Goal: Transaction & Acquisition: Purchase product/service

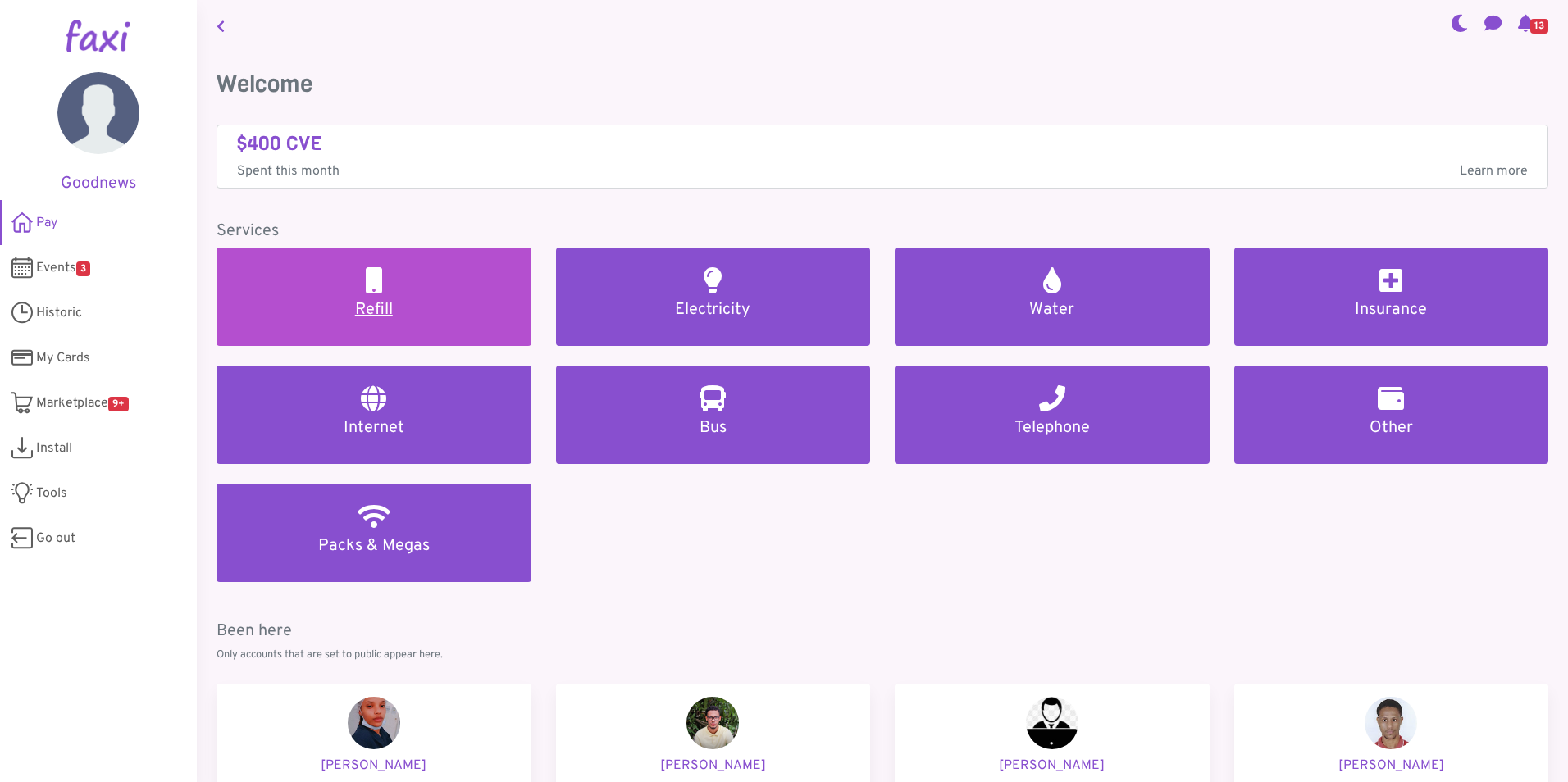
click at [365, 302] on h5 "Refill" at bounding box center [374, 310] width 276 height 20
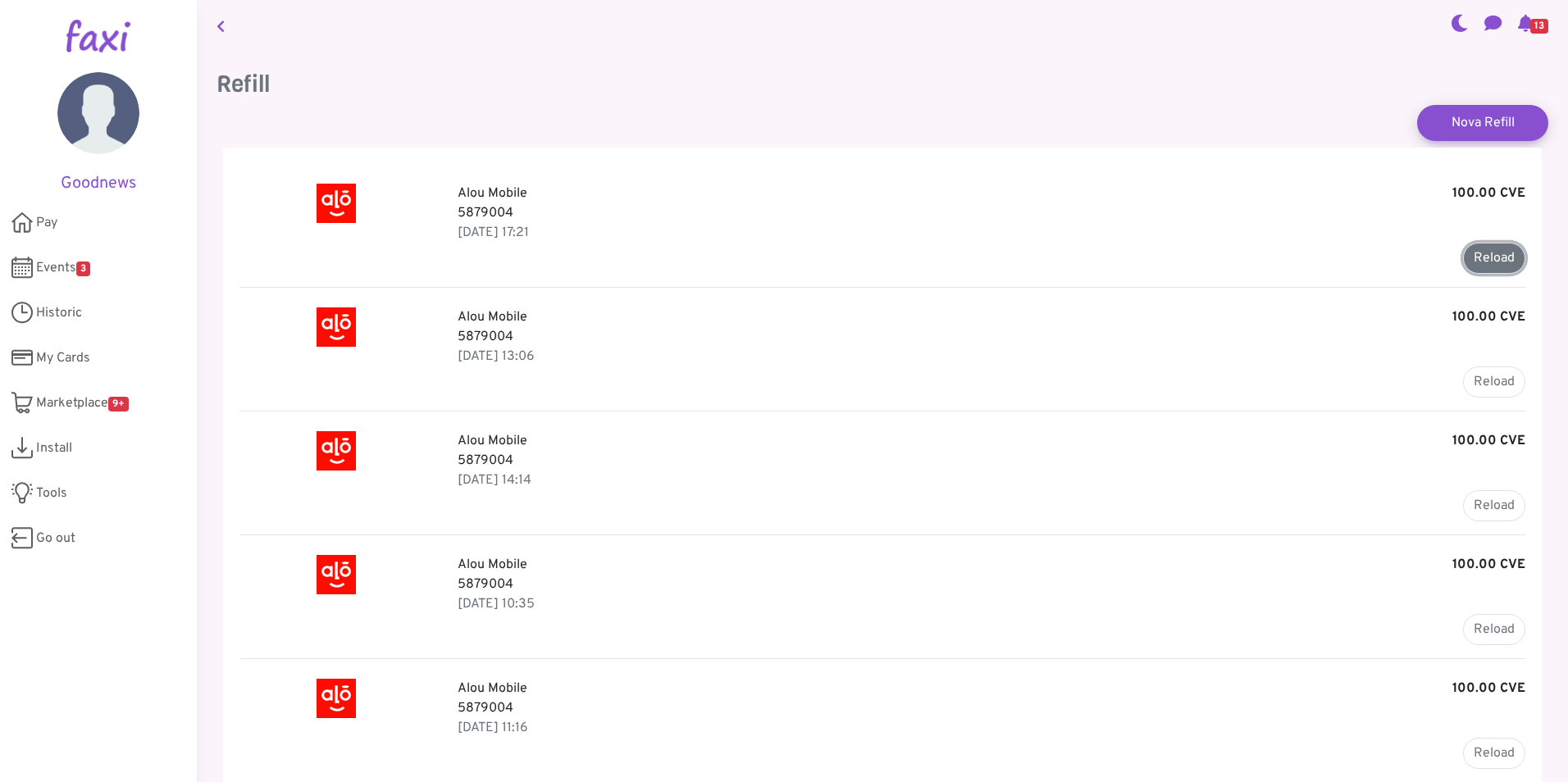
click at [1485, 258] on button "Reload" at bounding box center [1495, 258] width 63 height 31
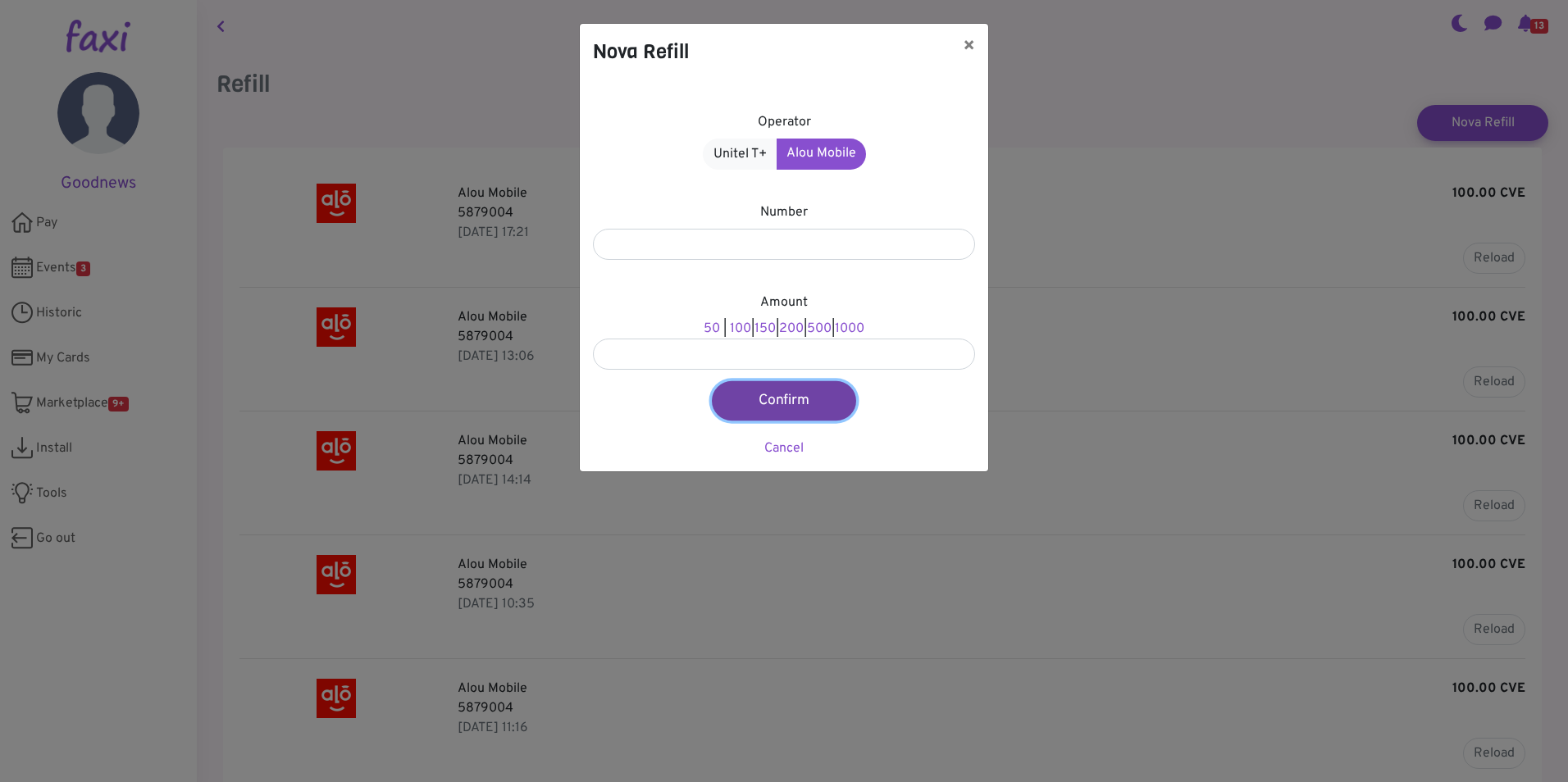
click at [762, 388] on button "Confirm" at bounding box center [784, 401] width 145 height 39
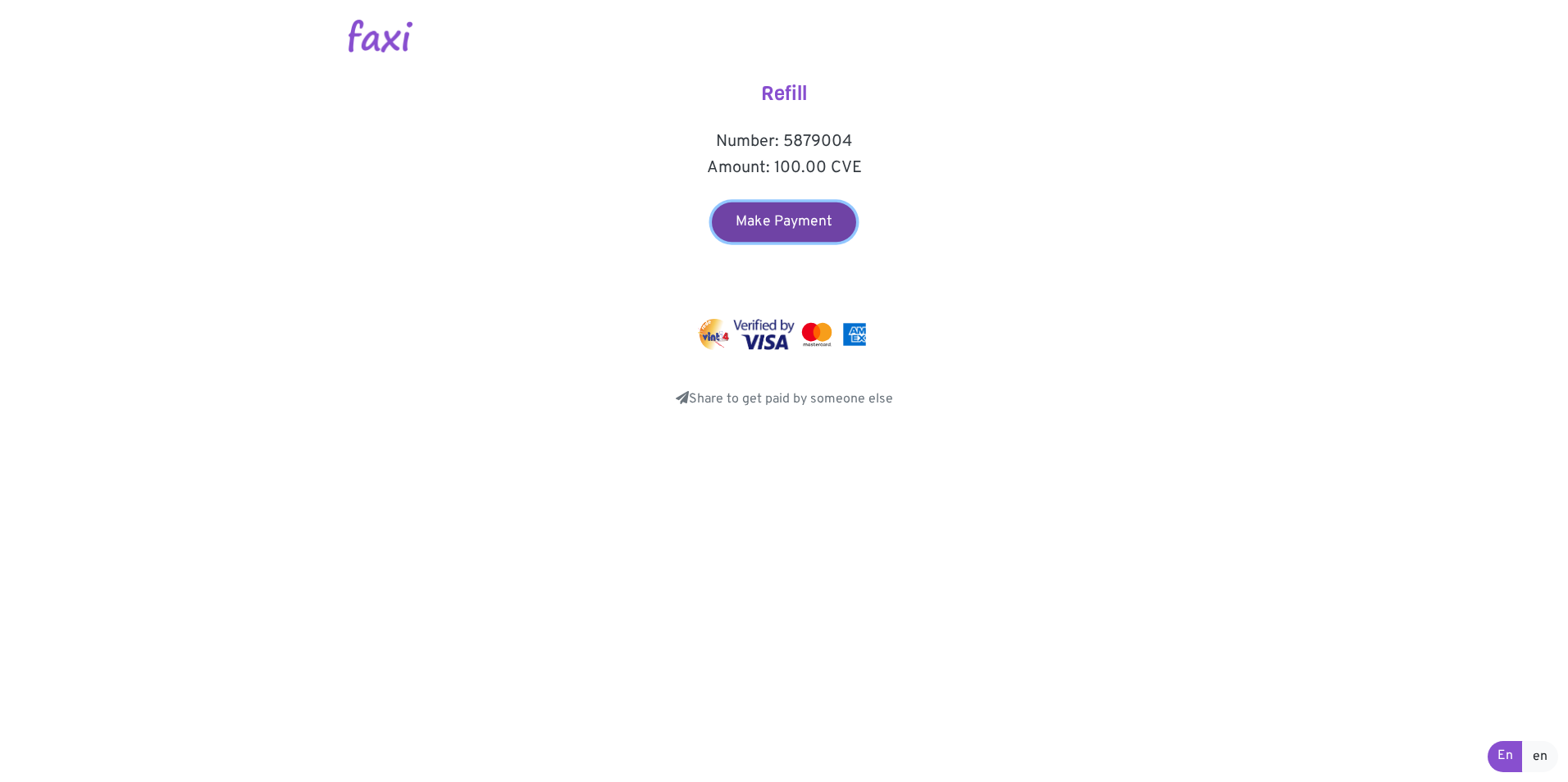
click at [781, 228] on link "Make Payment" at bounding box center [784, 222] width 145 height 39
